Goal: Information Seeking & Learning: Find specific page/section

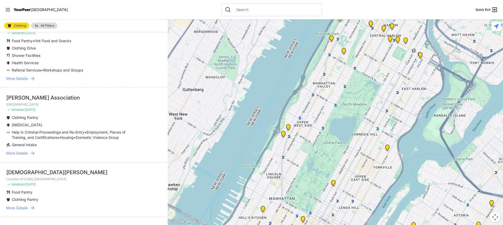
scroll to position [708, 0]
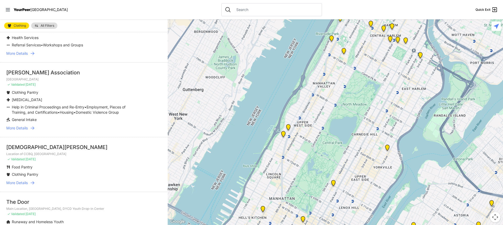
click at [20, 180] on span "More Details" at bounding box center [16, 182] width 21 height 5
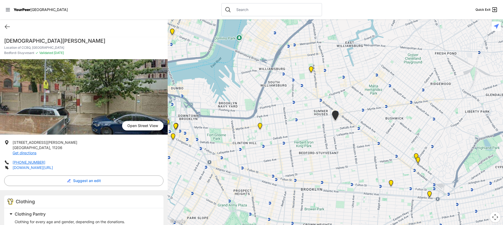
click at [51, 167] on link "[DOMAIN_NAME][URL]" at bounding box center [33, 167] width 40 height 4
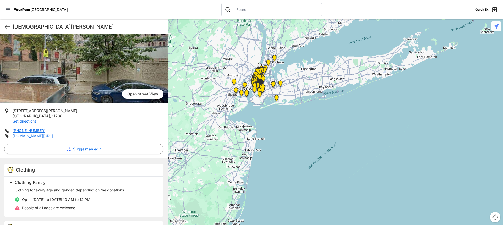
scroll to position [7, 0]
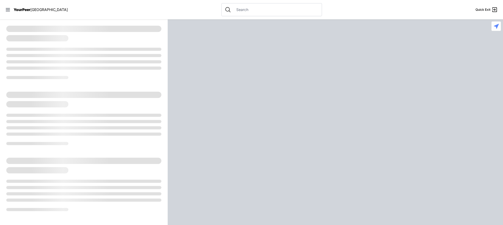
select select "recentlyUpdated"
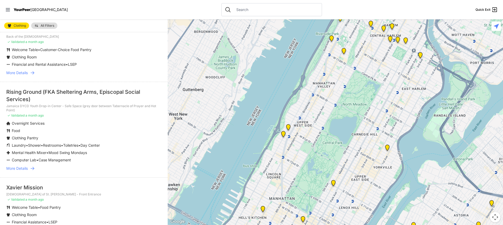
scroll to position [472, 0]
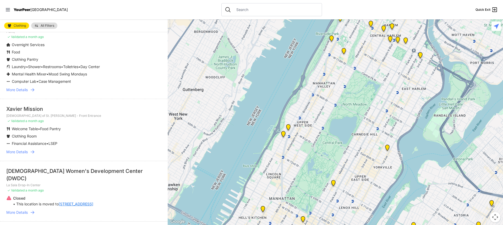
click at [21, 153] on span "More Details" at bounding box center [16, 151] width 21 height 5
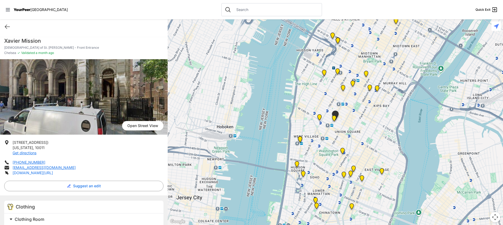
click at [36, 172] on link "xaviermission.org/programs" at bounding box center [33, 173] width 40 height 4
